Goal: Transaction & Acquisition: Purchase product/service

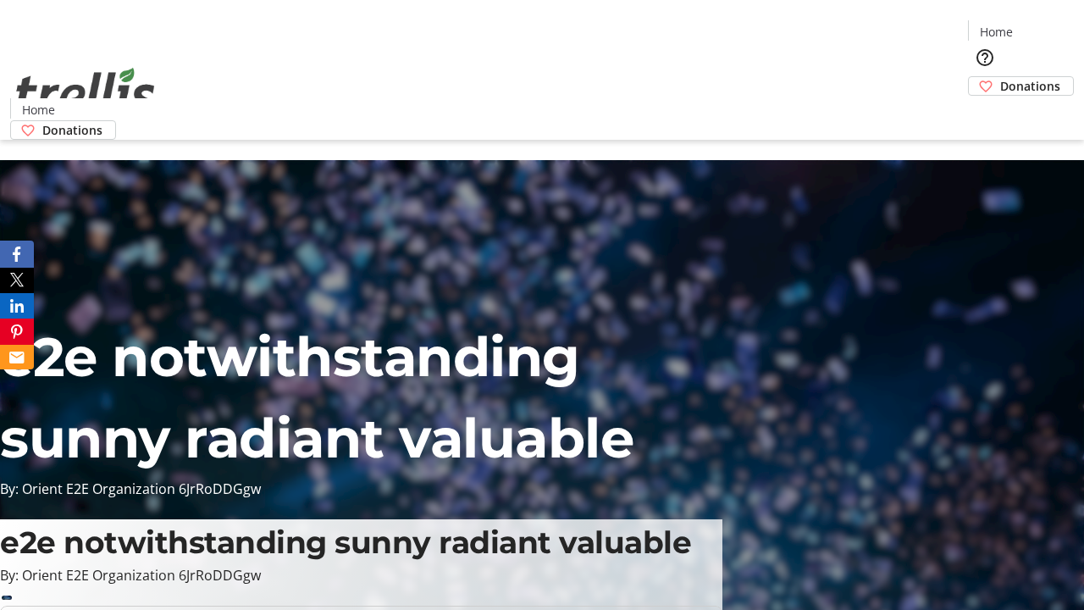
click at [1000, 77] on span "Donations" at bounding box center [1030, 86] width 60 height 18
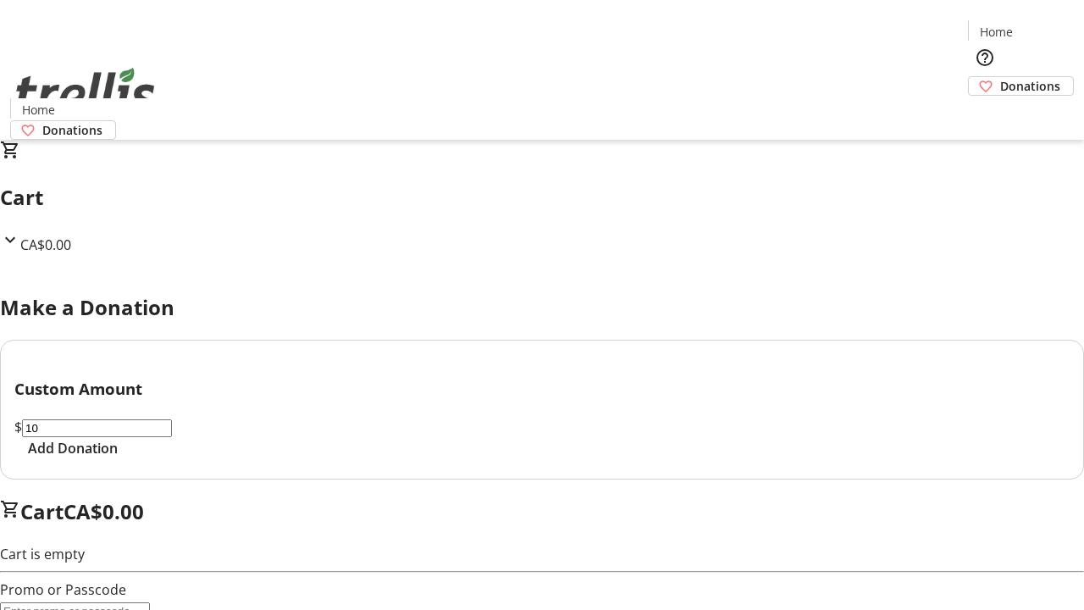
click at [118, 458] on span "Add Donation" at bounding box center [73, 448] width 90 height 20
